Goal: Information Seeking & Learning: Learn about a topic

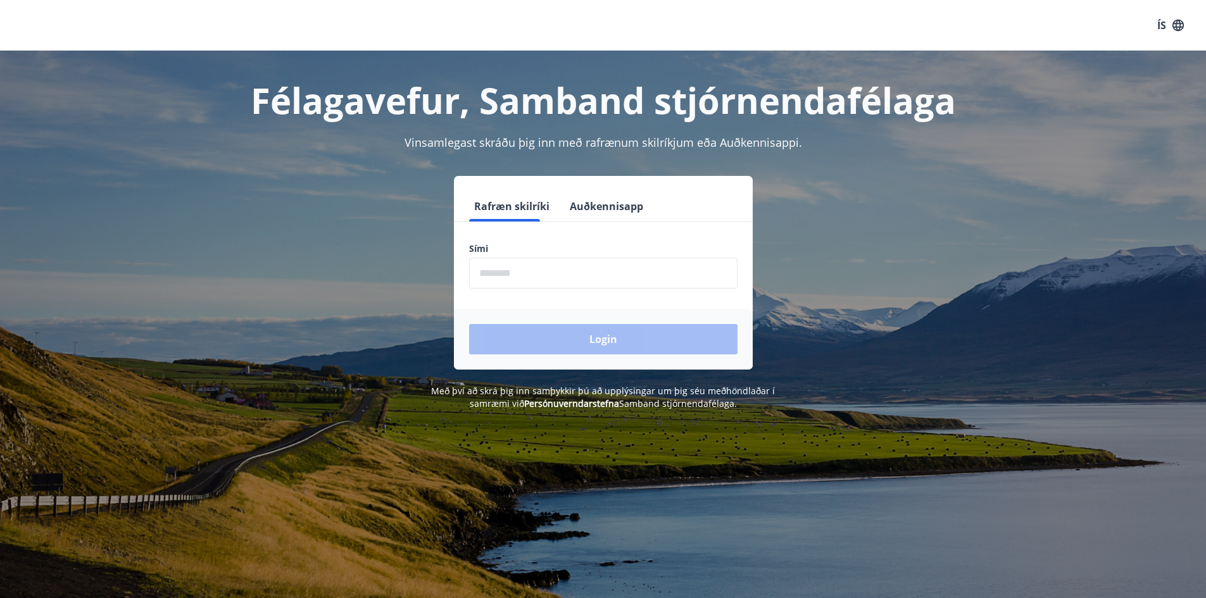
click at [532, 272] on input "phone" at bounding box center [603, 273] width 268 height 31
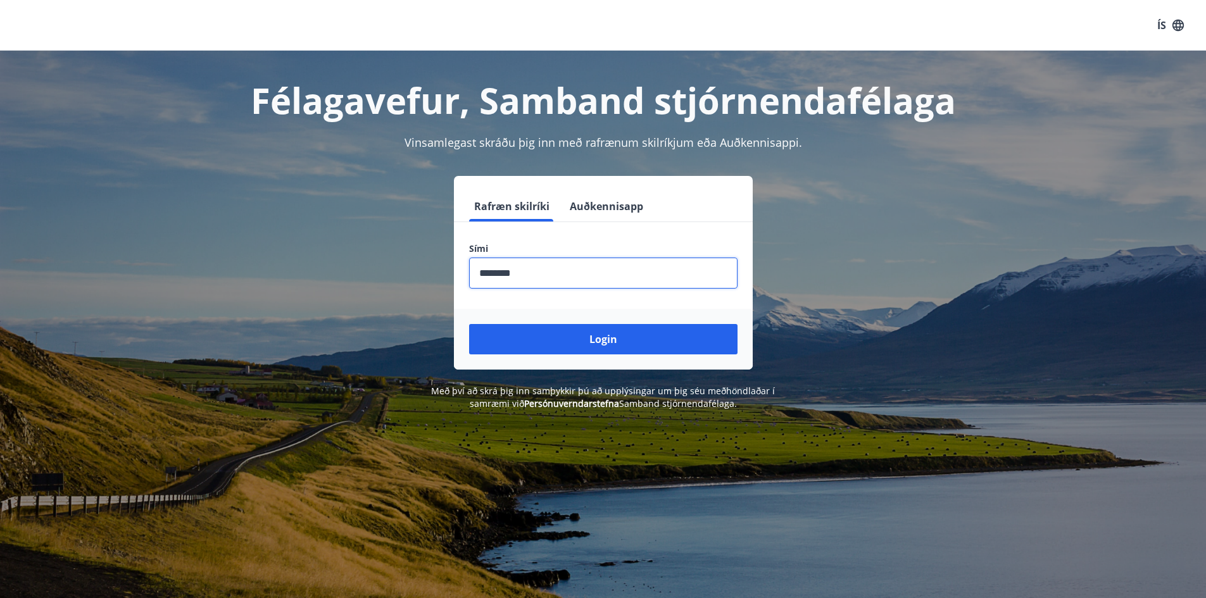
type input "********"
click at [469, 324] on button "Login" at bounding box center [603, 339] width 268 height 30
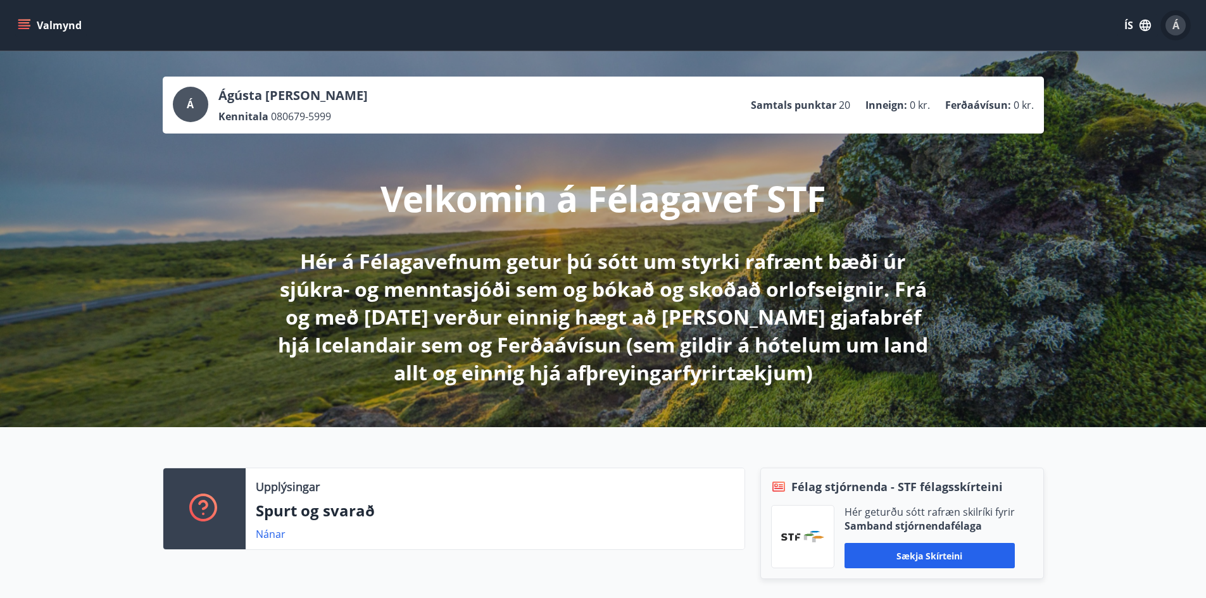
click at [1188, 27] on button "Á" at bounding box center [1175, 25] width 30 height 30
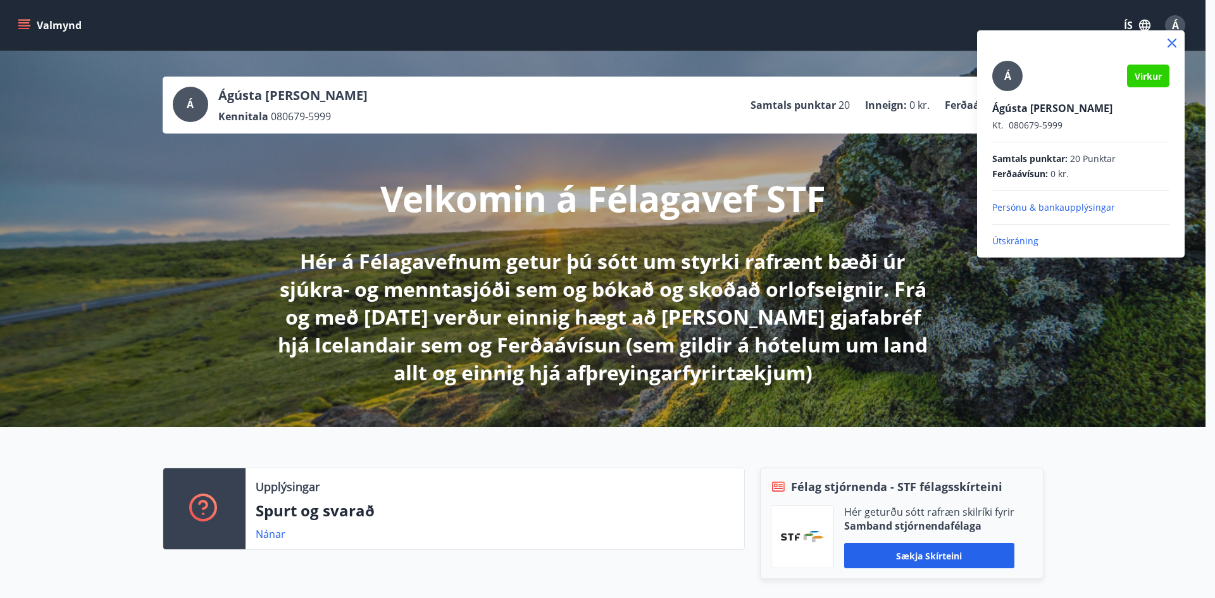
click at [23, 25] on div at bounding box center [607, 299] width 1215 height 598
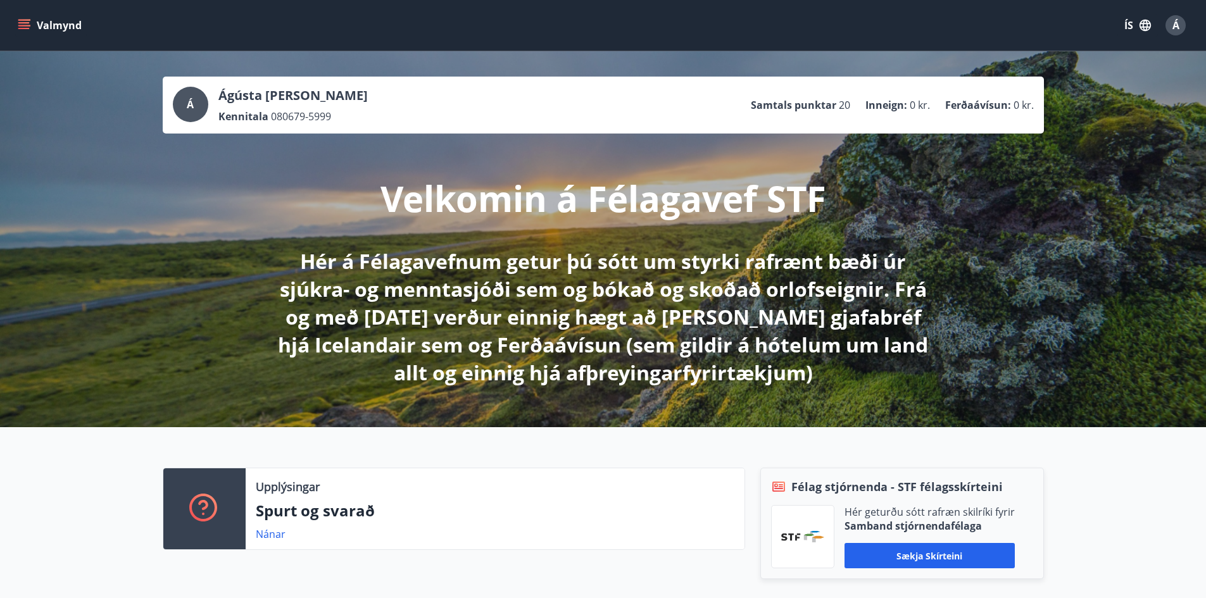
click at [23, 25] on icon "menu" at bounding box center [25, 25] width 14 height 1
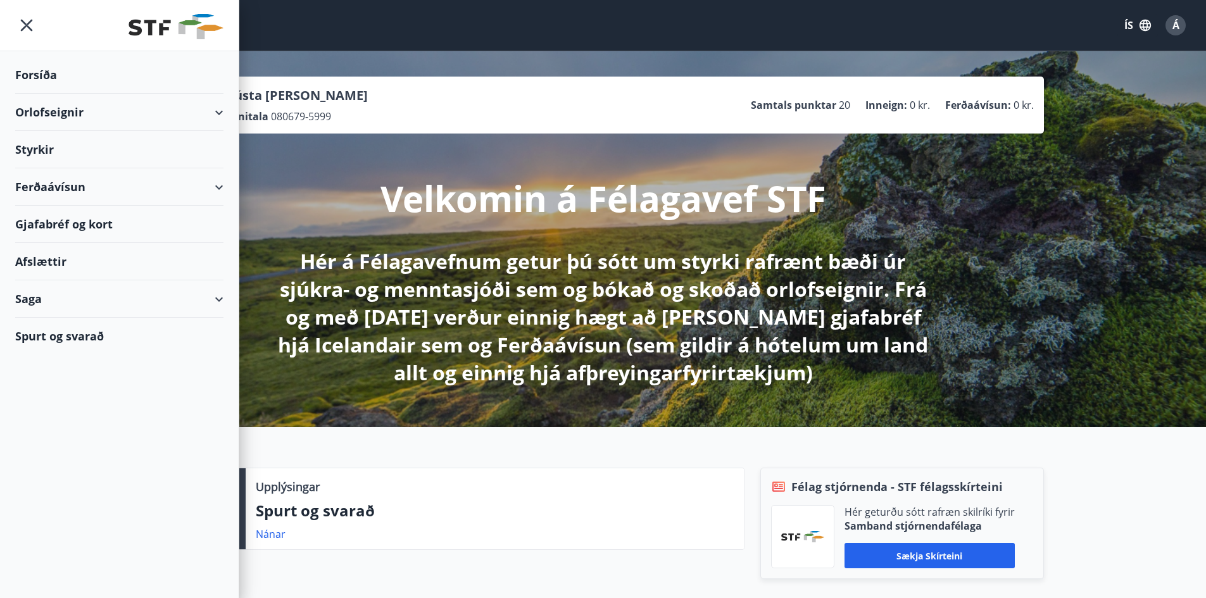
click at [99, 191] on div "Ferðaávísun" at bounding box center [119, 186] width 208 height 37
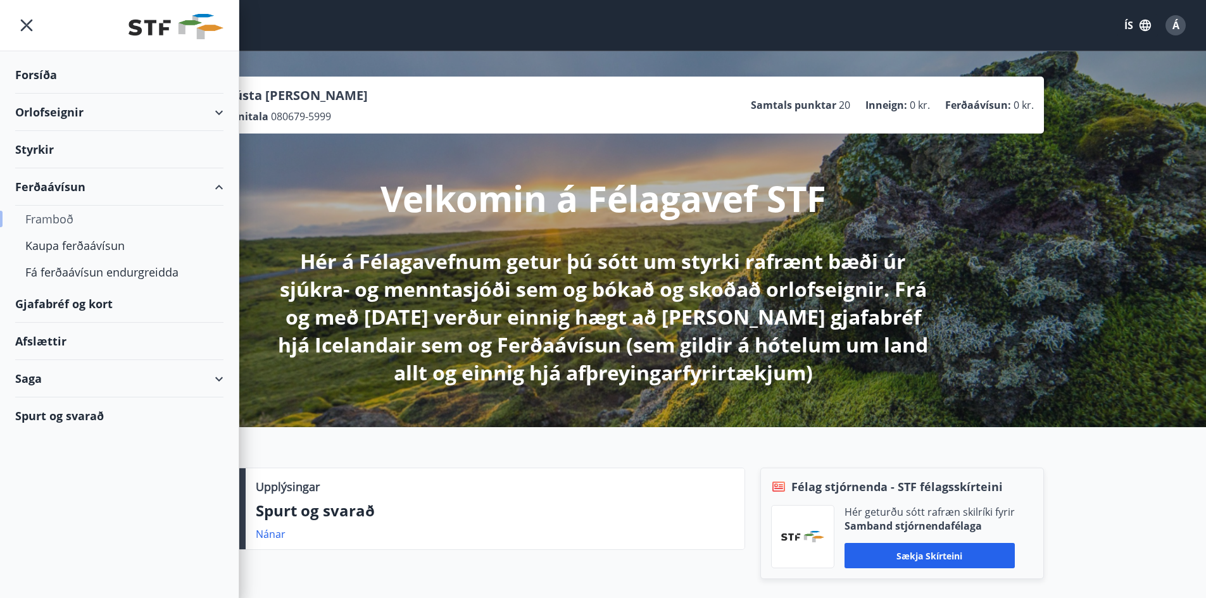
click at [58, 213] on div "Framboð" at bounding box center [119, 219] width 188 height 27
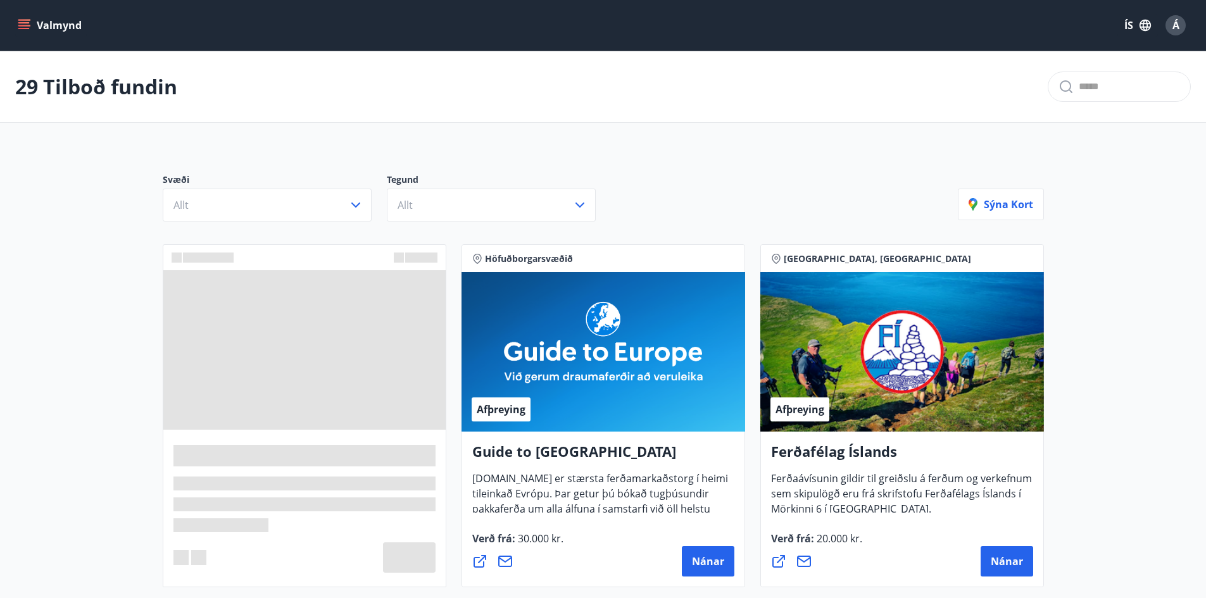
click at [25, 31] on icon "menu" at bounding box center [24, 25] width 13 height 13
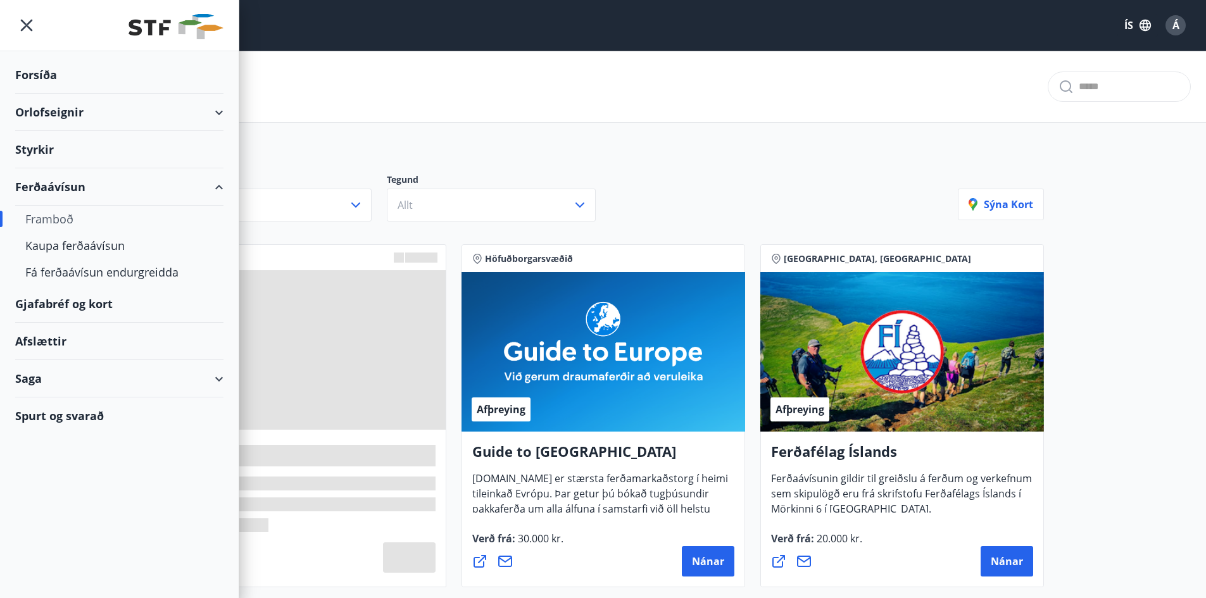
click at [45, 344] on div "Afslættir" at bounding box center [119, 341] width 208 height 37
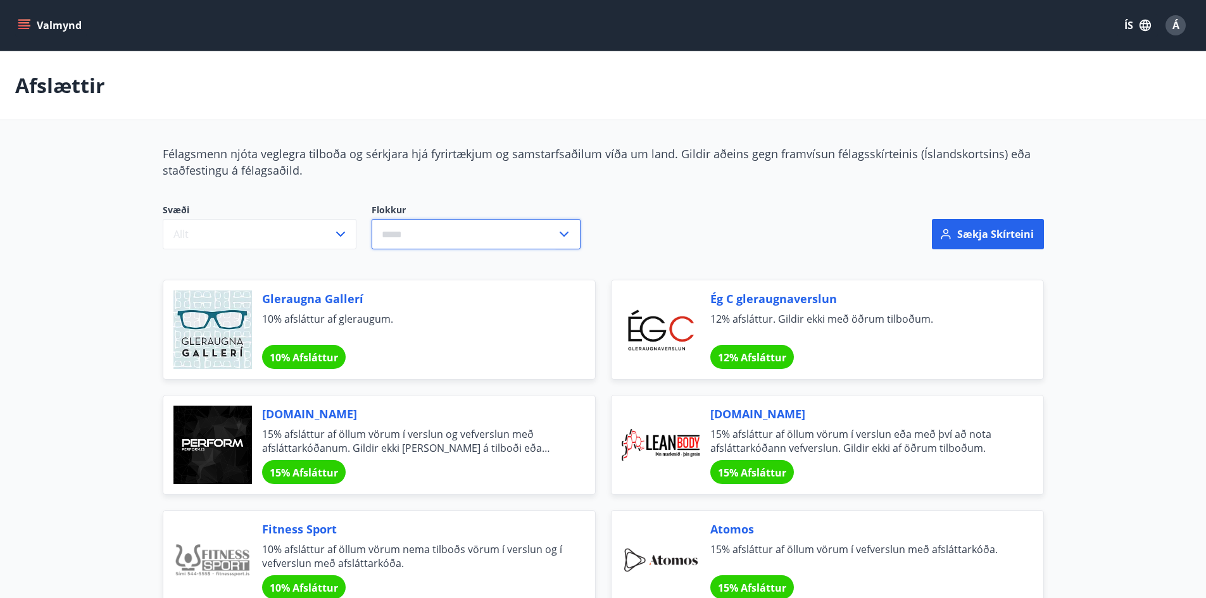
click at [400, 229] on input "text" at bounding box center [464, 234] width 185 height 31
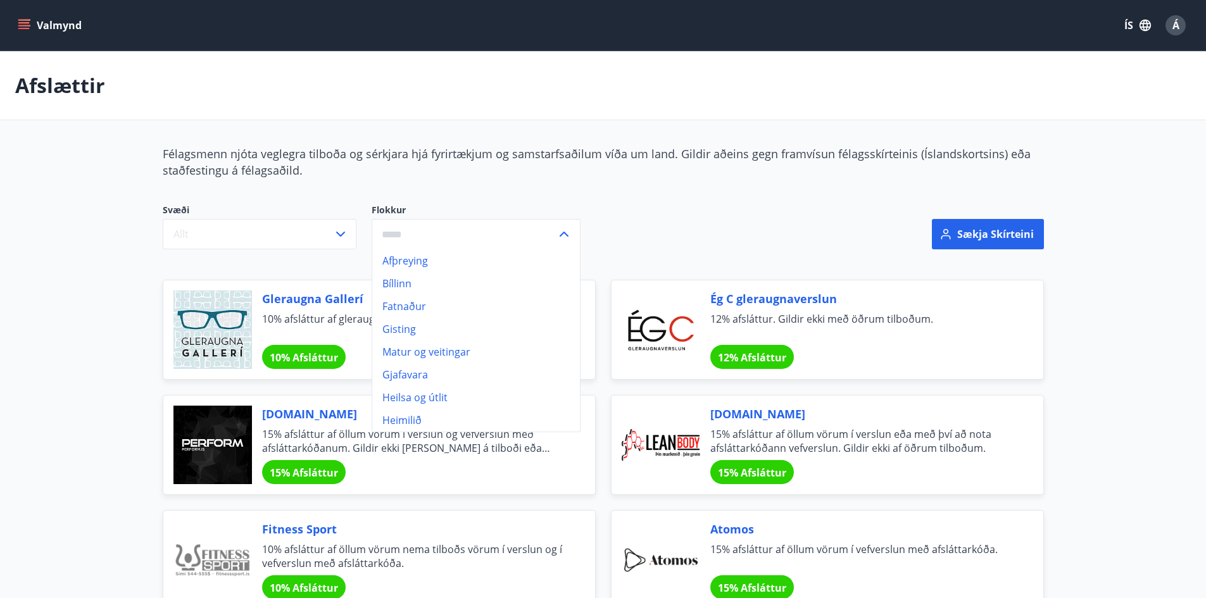
click at [422, 332] on li "Gisting" at bounding box center [476, 329] width 208 height 23
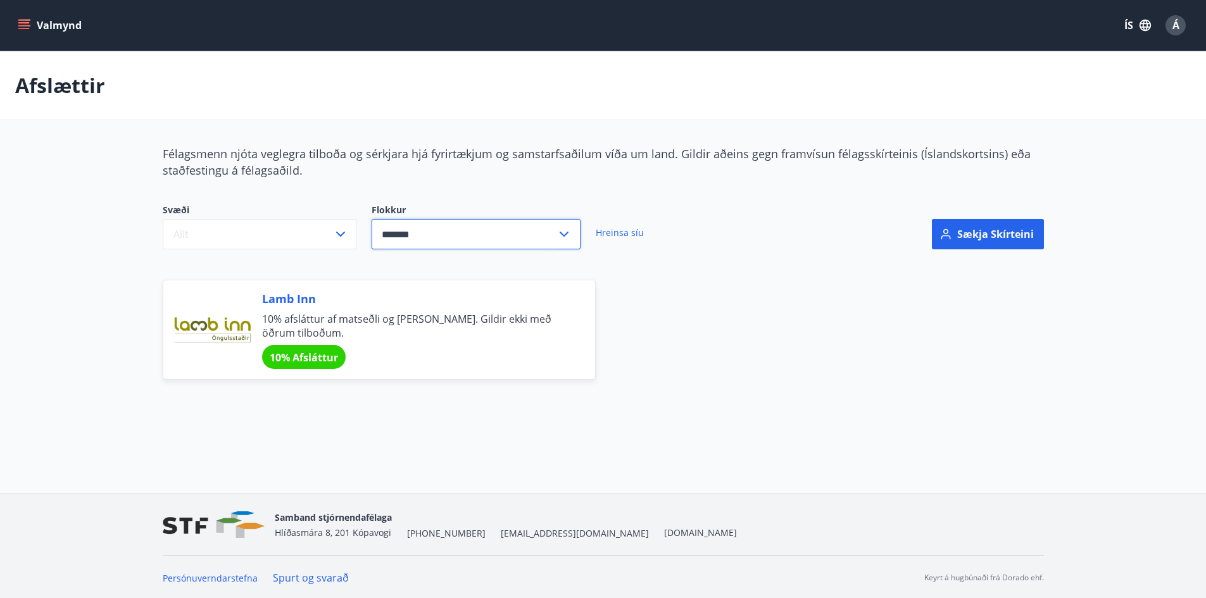
click at [422, 237] on input "*******" at bounding box center [464, 234] width 185 height 31
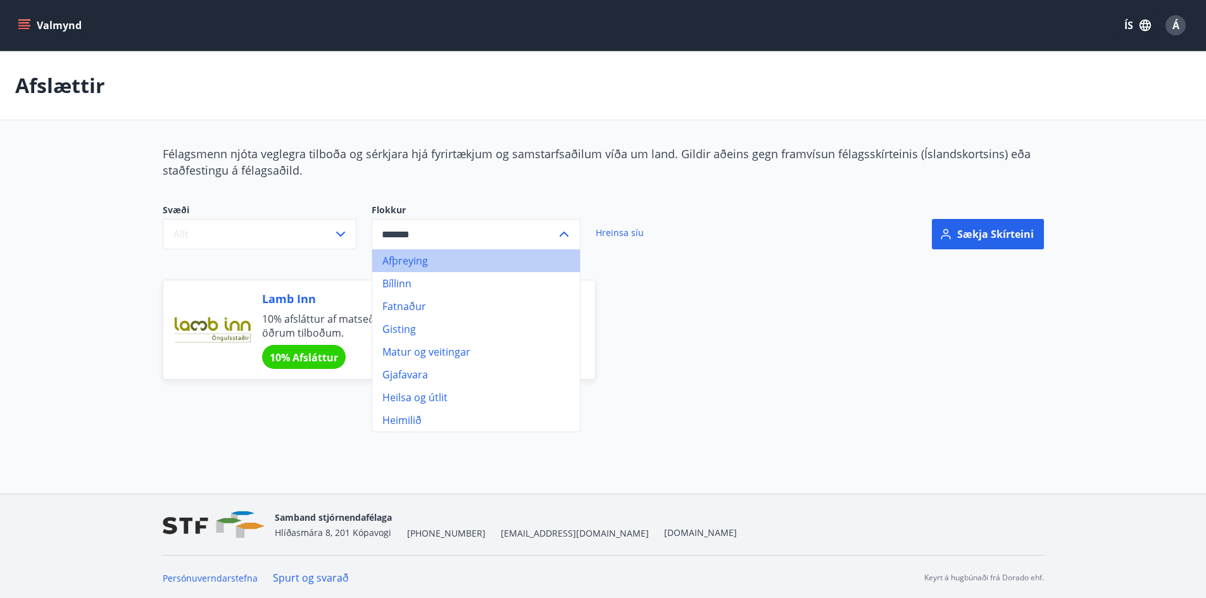
click at [445, 263] on li "Afþreying" at bounding box center [476, 260] width 208 height 23
type input "*********"
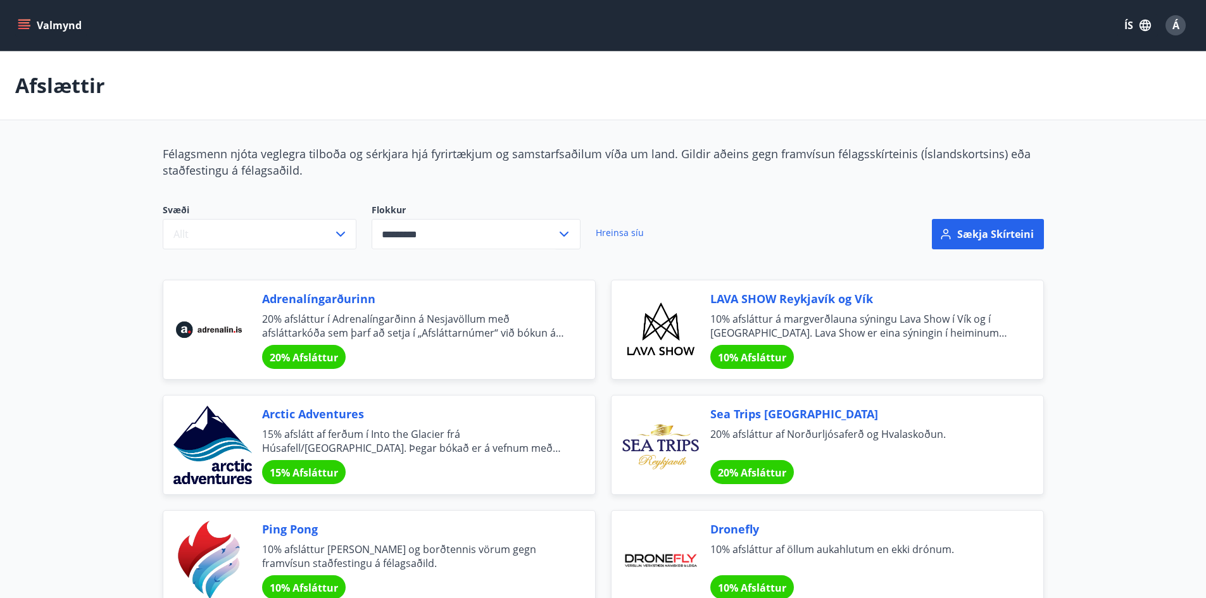
click at [18, 22] on icon "menu" at bounding box center [24, 25] width 13 height 13
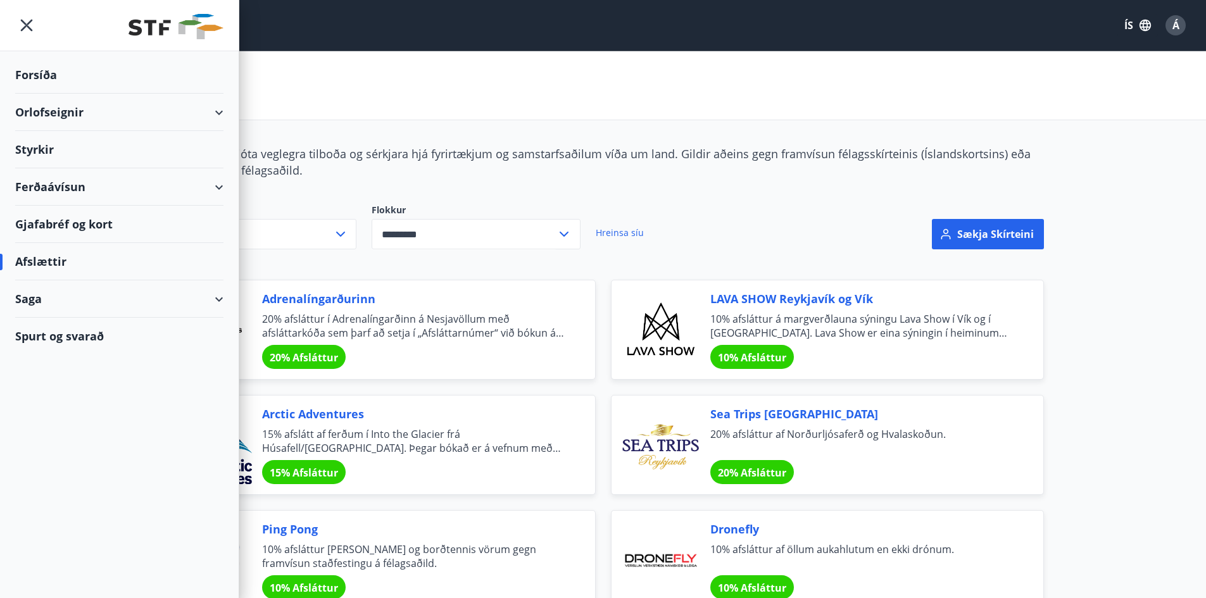
click at [92, 192] on div "Ferðaávísun" at bounding box center [119, 186] width 208 height 37
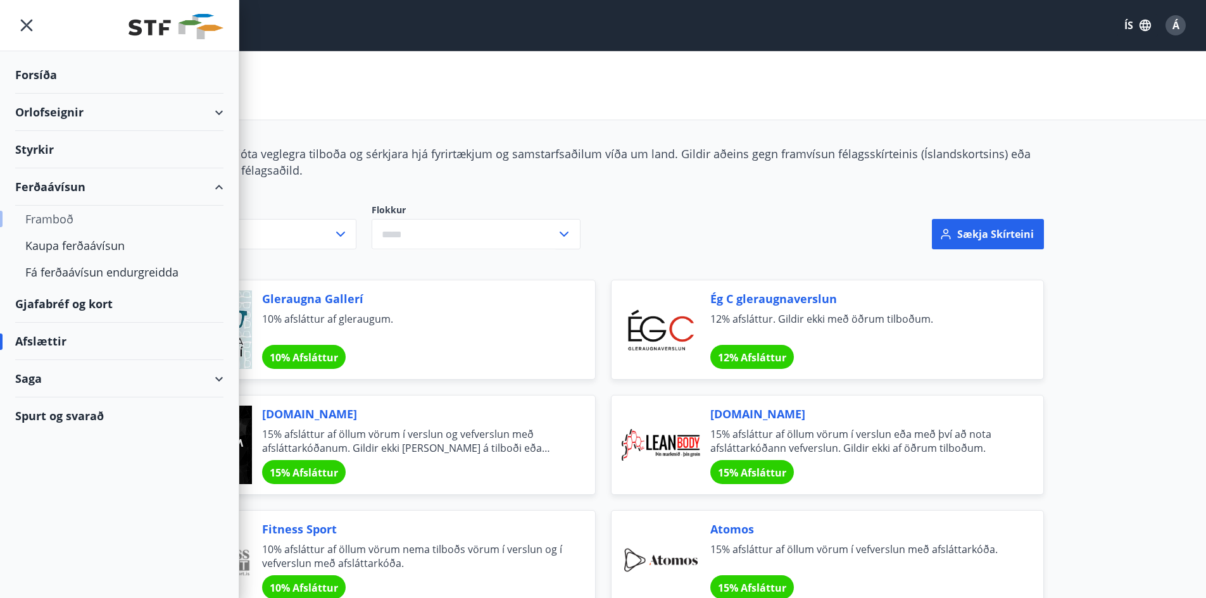
click at [61, 215] on div "Framboð" at bounding box center [119, 219] width 188 height 27
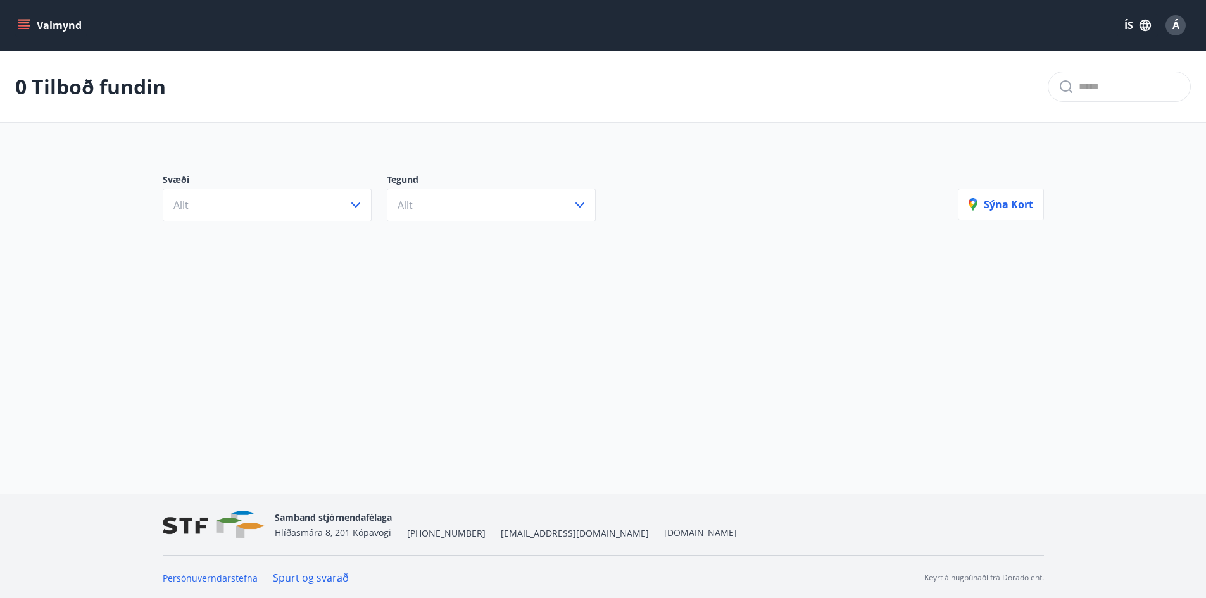
click at [25, 23] on icon "menu" at bounding box center [23, 22] width 11 height 1
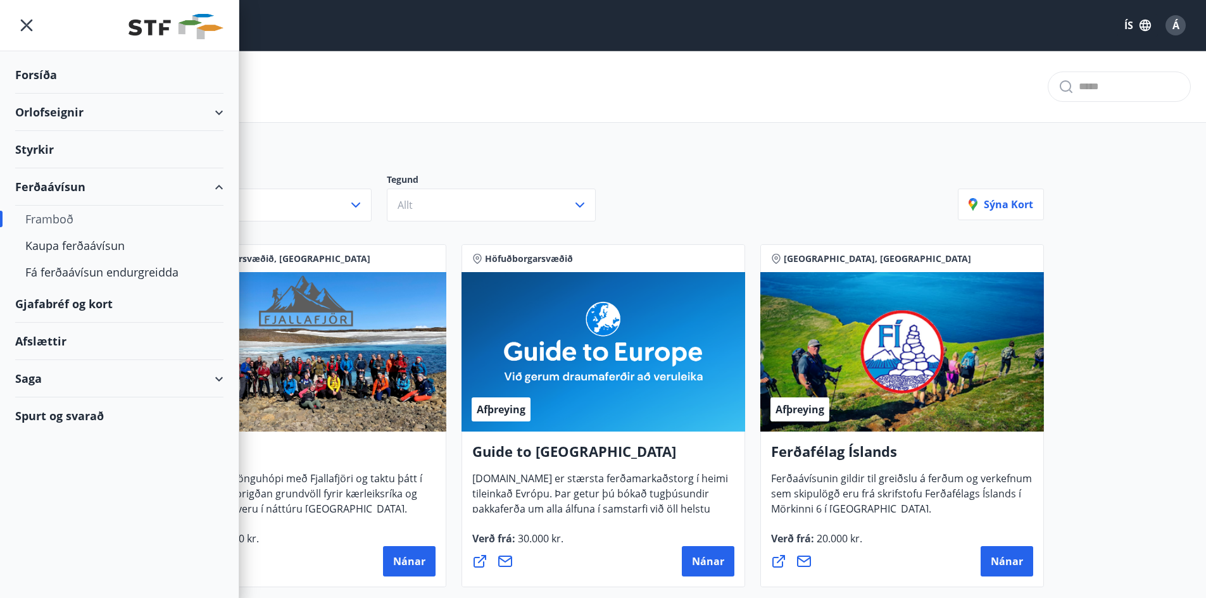
click at [770, 122] on div "29 Tilboð fundin" at bounding box center [603, 87] width 1206 height 72
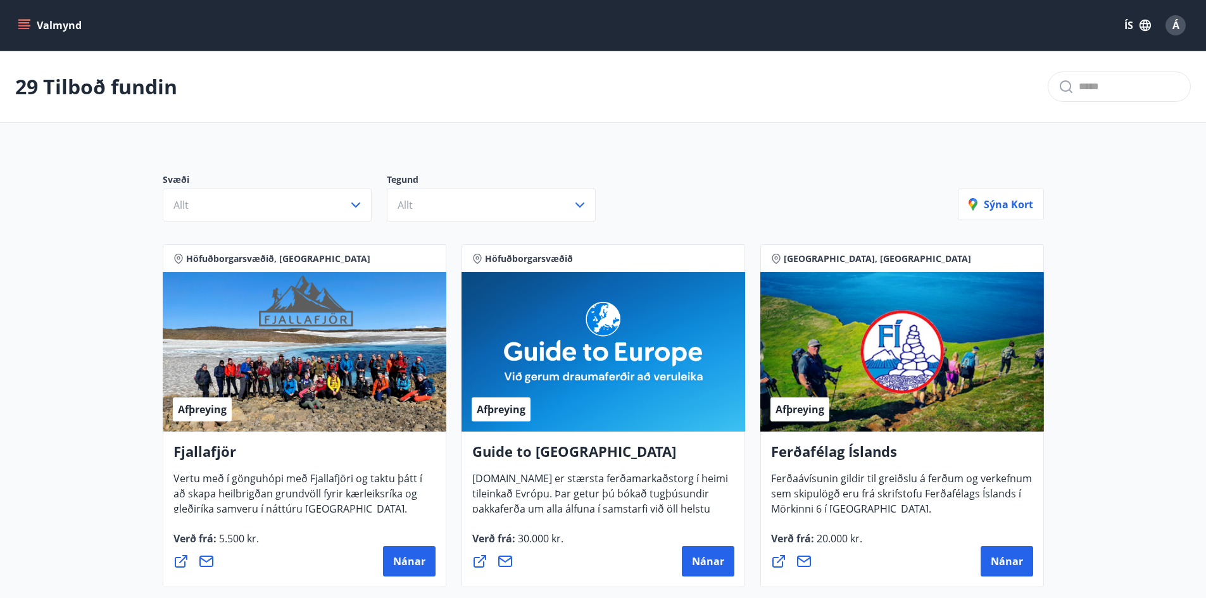
click at [24, 20] on icon "menu" at bounding box center [25, 20] width 14 height 1
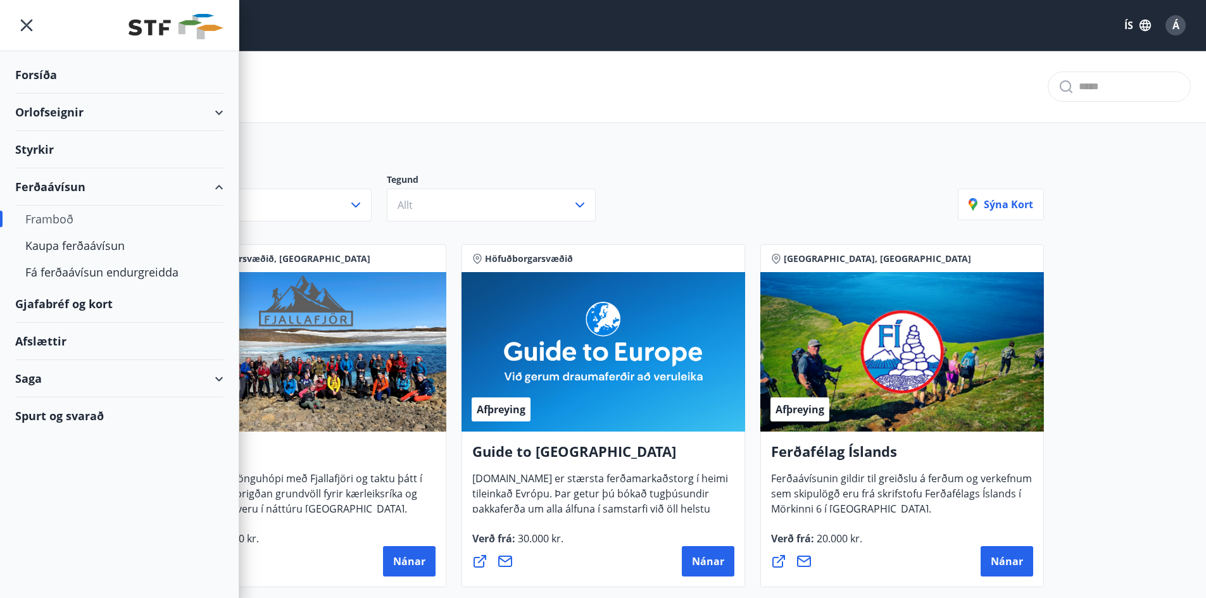
click at [104, 301] on div "Gjafabréf og kort" at bounding box center [119, 303] width 208 height 37
